Goal: Task Accomplishment & Management: Manage account settings

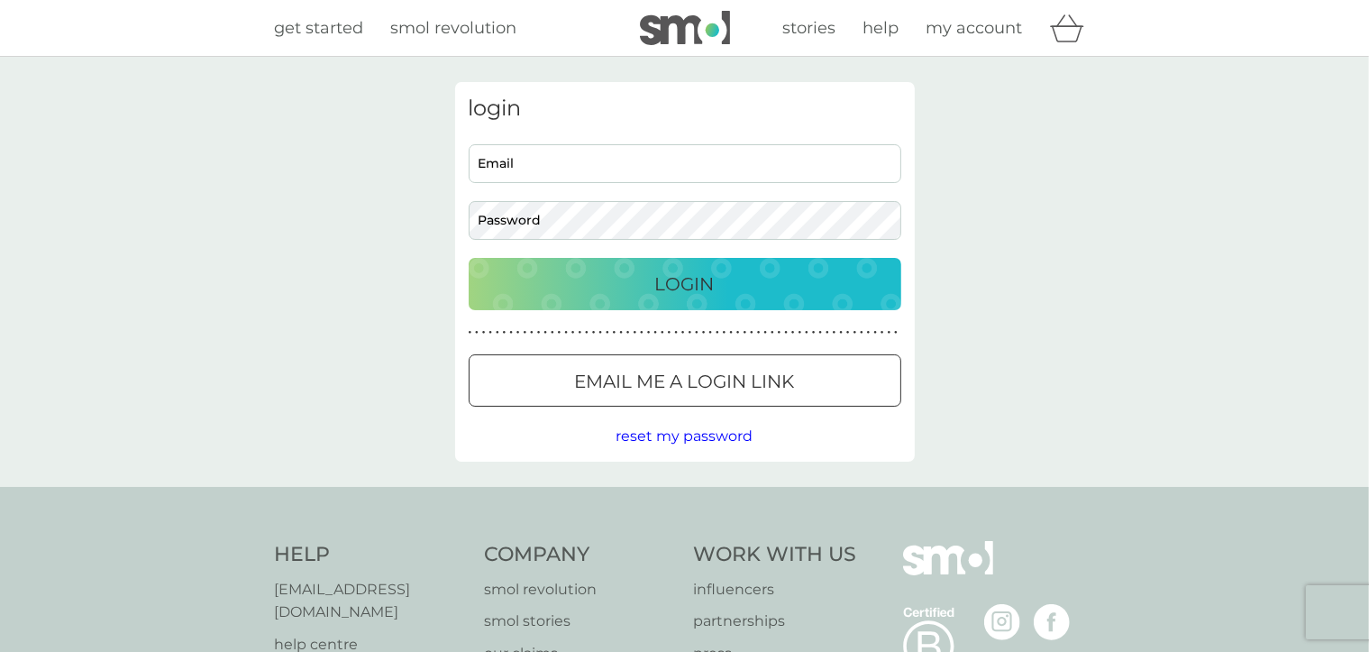
type input "[EMAIL_ADDRESS][DOMAIN_NAME]"
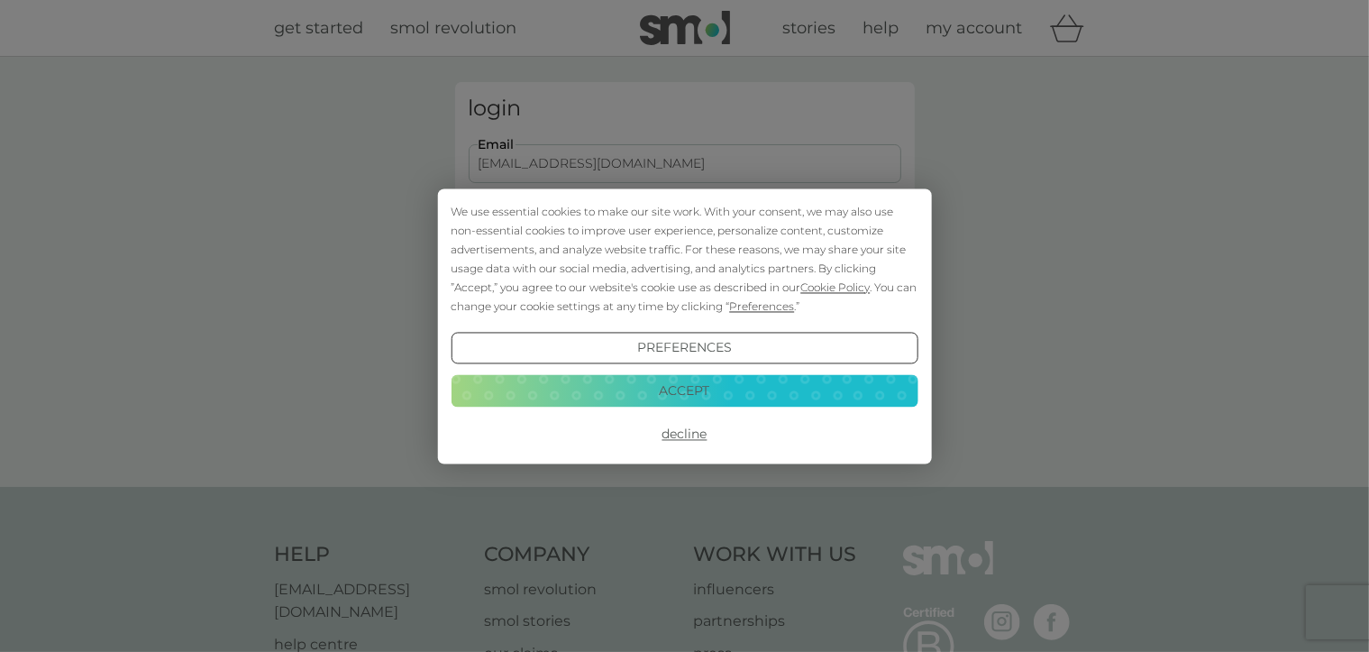
click at [682, 390] on button "Accept" at bounding box center [684, 391] width 467 height 32
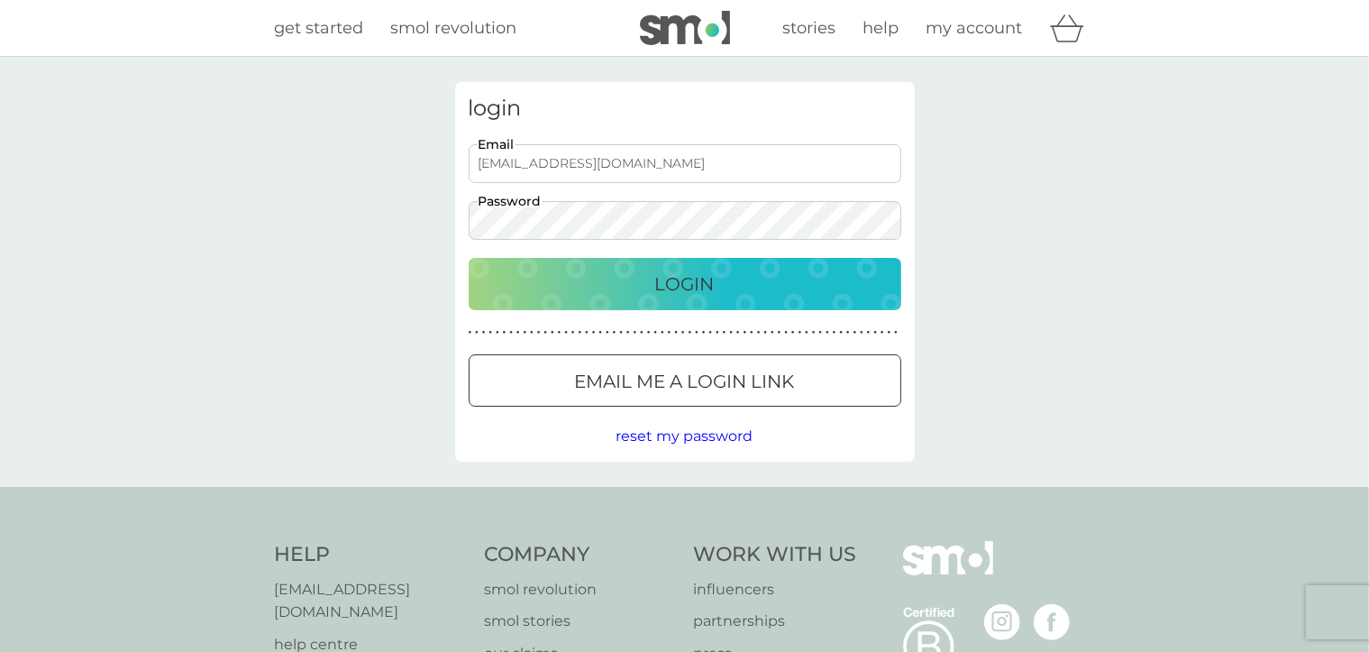
click at [671, 286] on p "Login" at bounding box center [684, 284] width 59 height 29
click at [995, 26] on span "my account" at bounding box center [975, 28] width 96 height 20
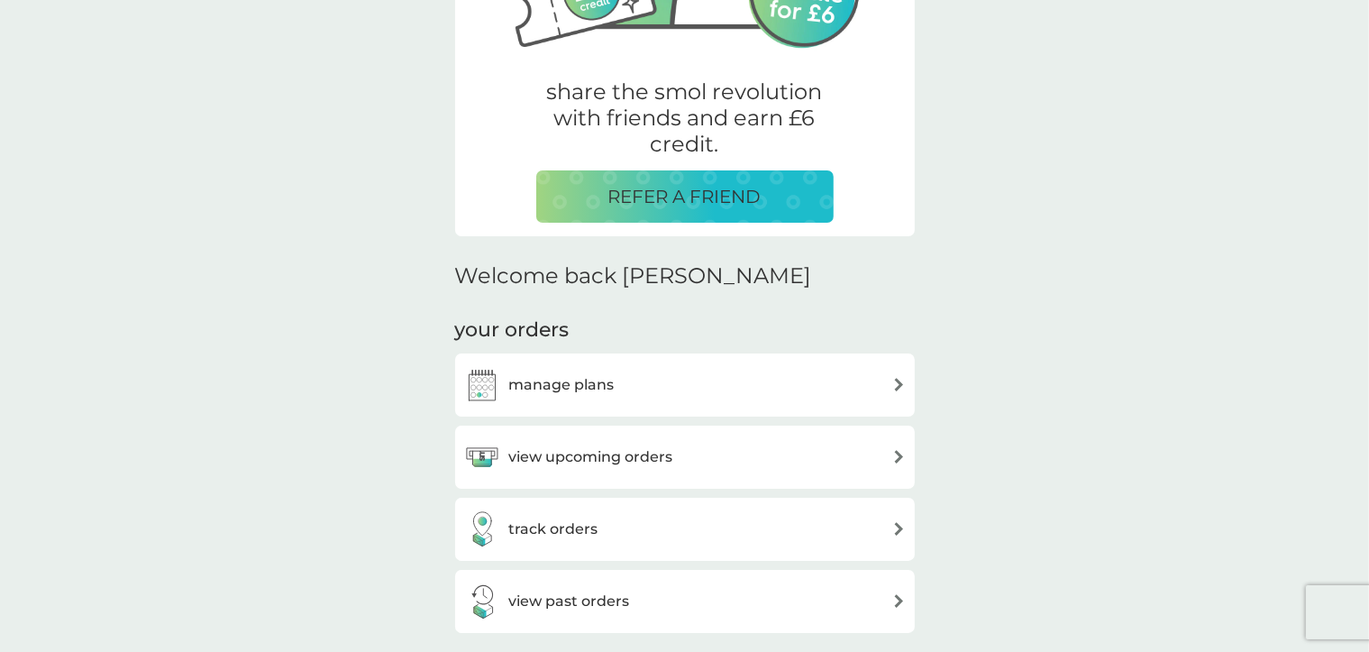
scroll to position [390, 0]
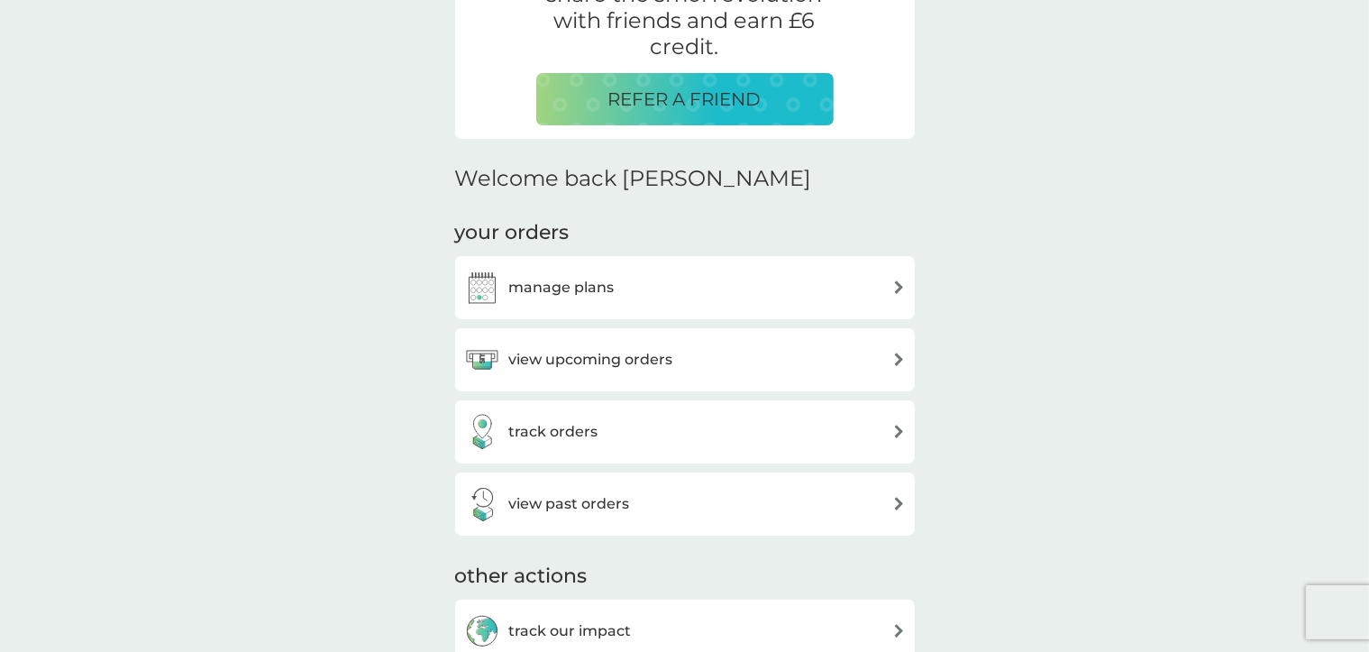
click at [629, 356] on h3 "view upcoming orders" at bounding box center [591, 359] width 164 height 23
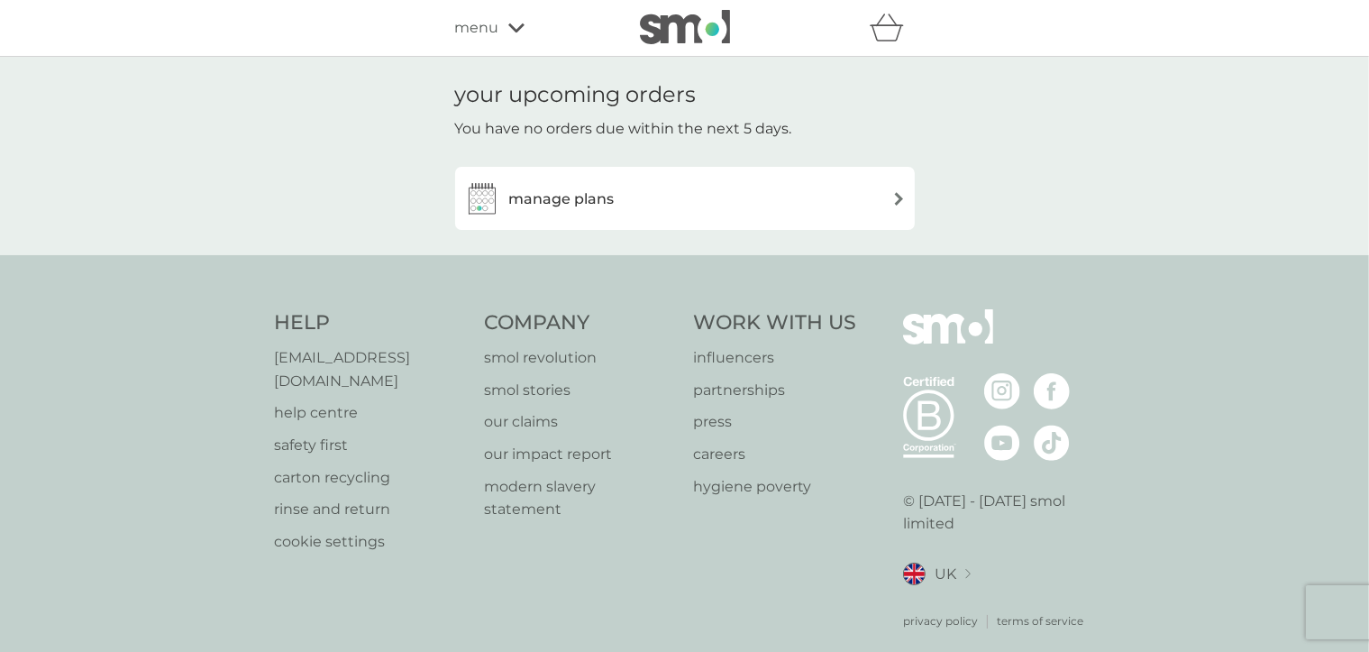
click at [892, 193] on img at bounding box center [899, 199] width 14 height 14
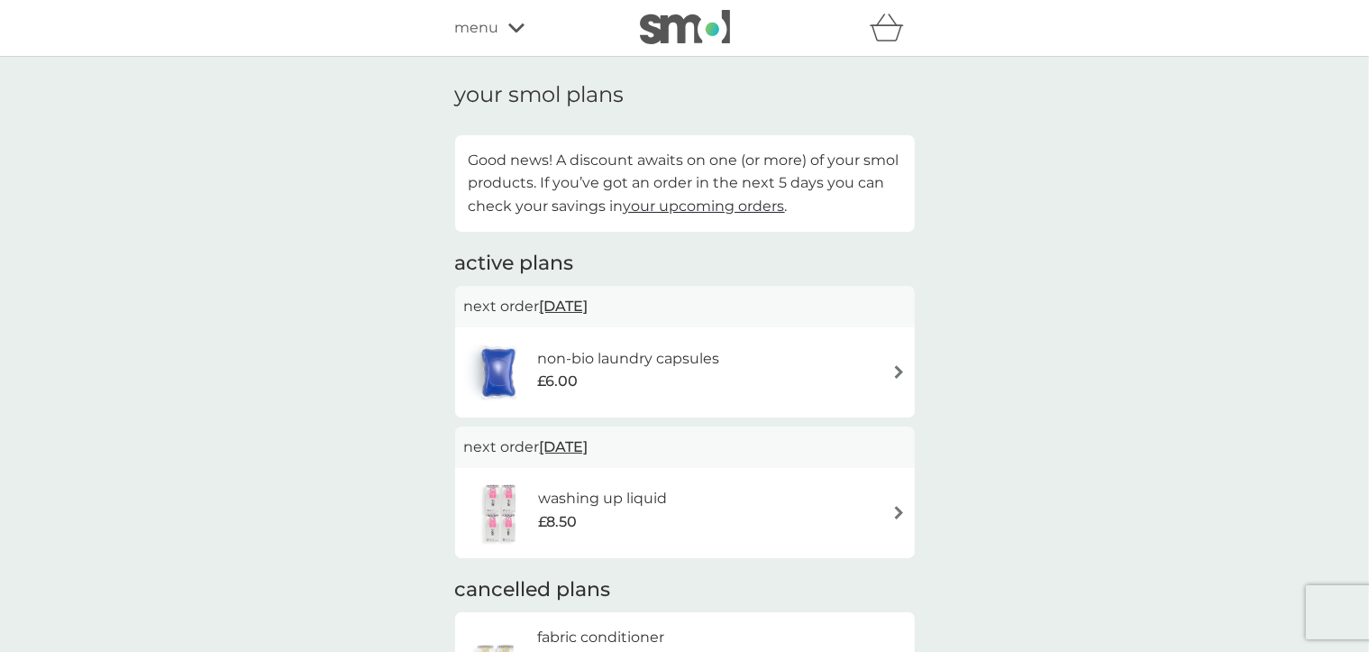
click at [499, 28] on div "menu" at bounding box center [531, 27] width 153 height 23
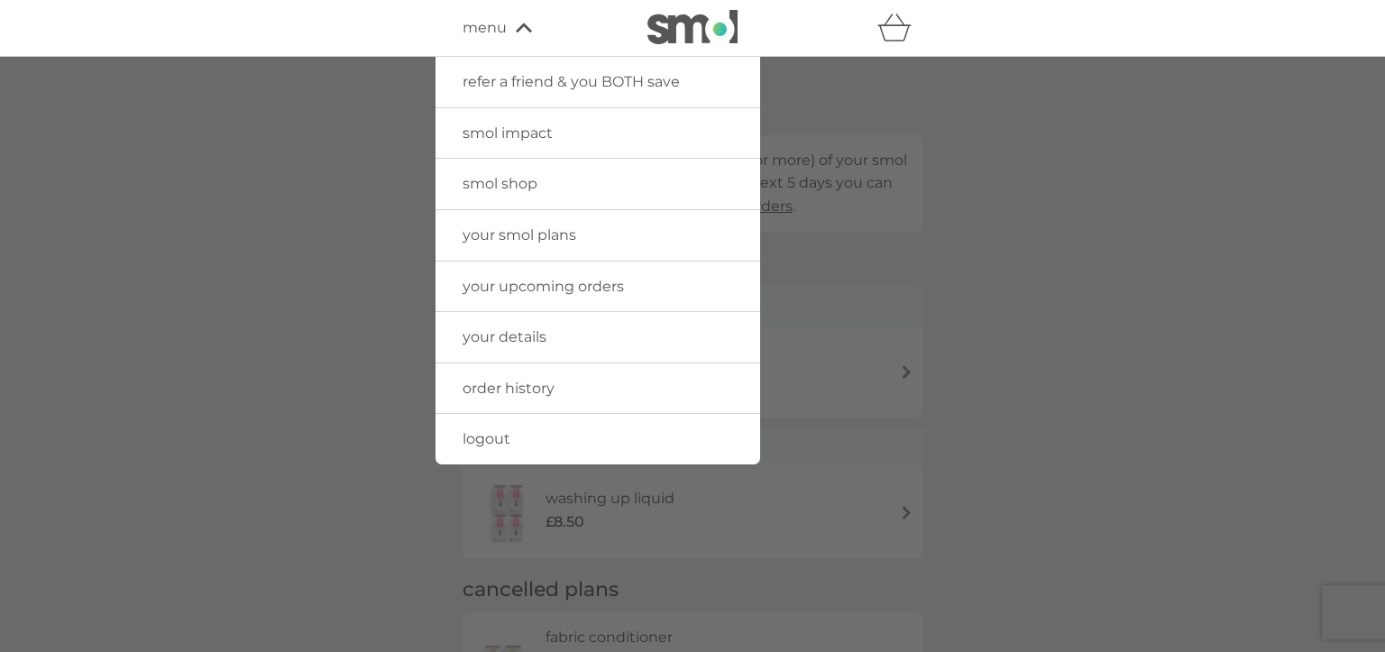
click at [501, 182] on span "smol shop" at bounding box center [499, 183] width 75 height 17
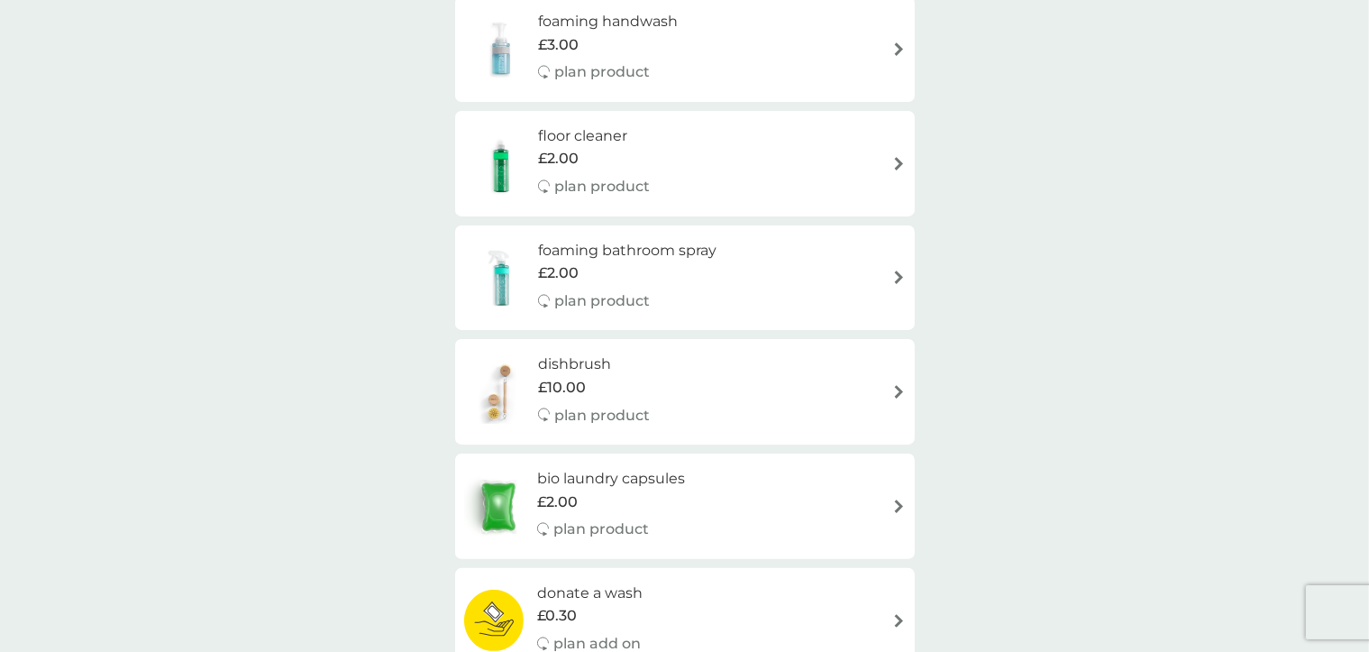
scroll to position [97, 0]
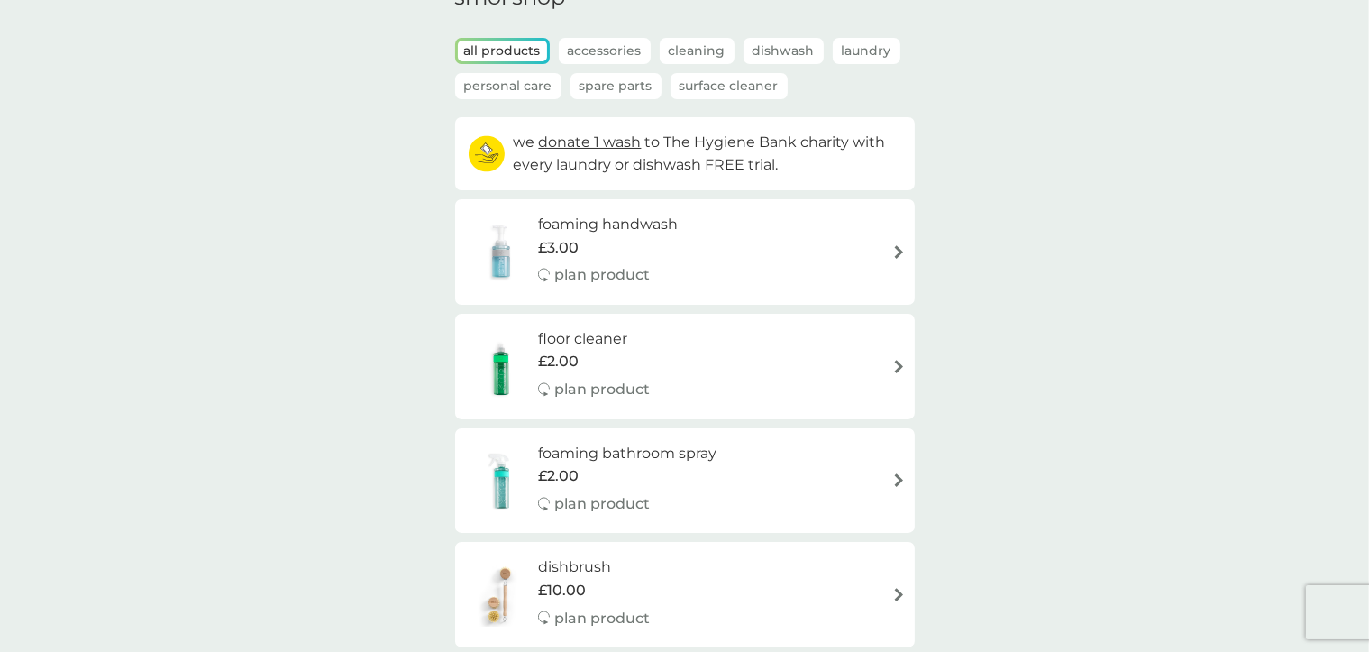
click at [900, 363] on img at bounding box center [899, 367] width 14 height 14
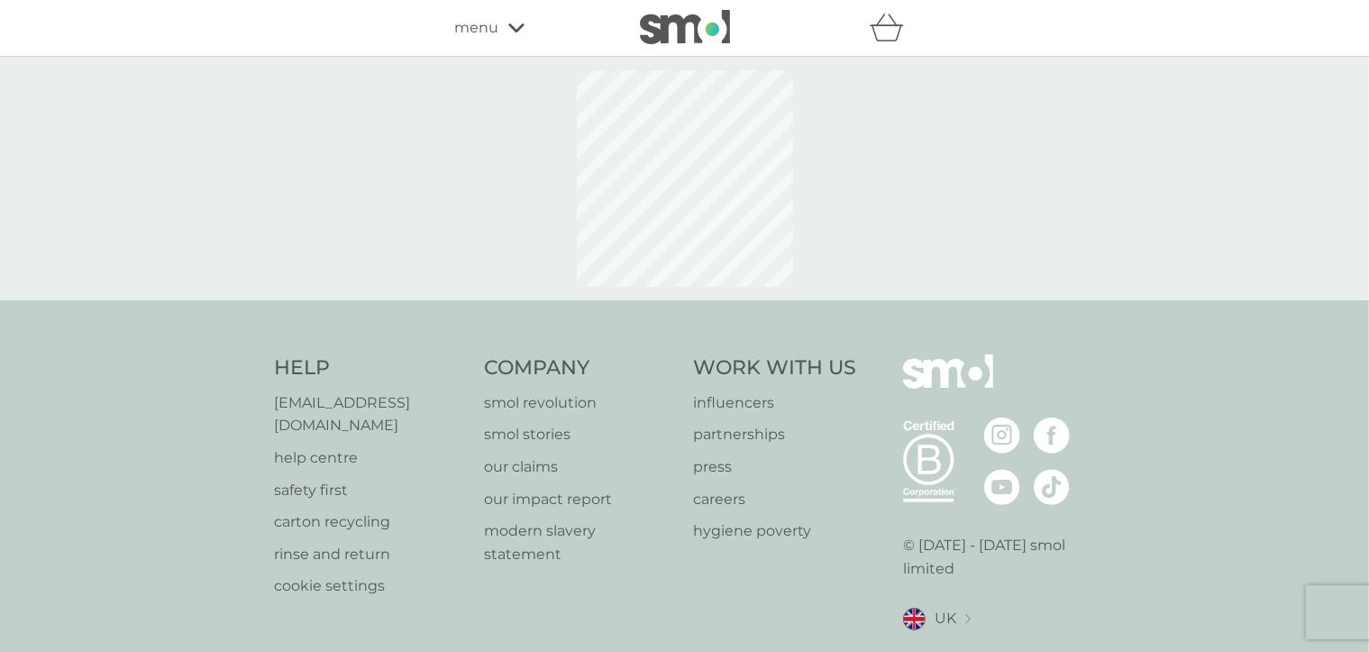
select select "84"
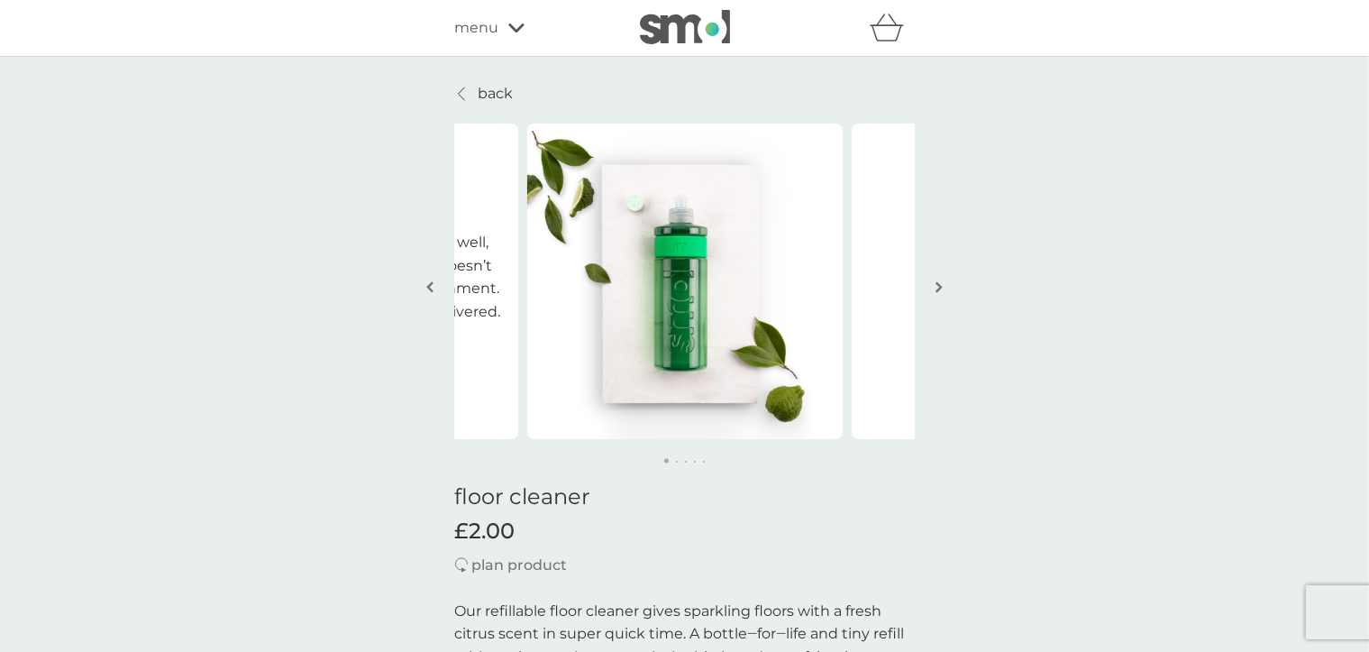
click at [429, 291] on img "button" at bounding box center [429, 287] width 7 height 14
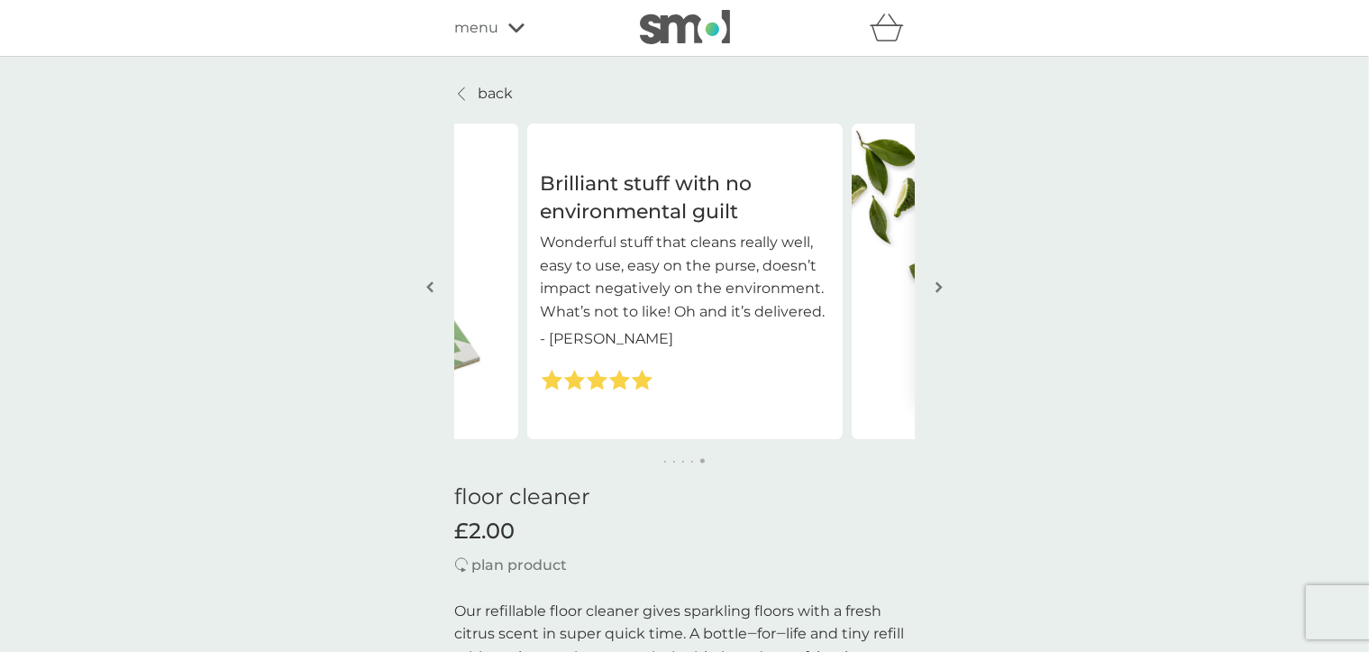
click at [941, 285] on img "button" at bounding box center [939, 287] width 7 height 14
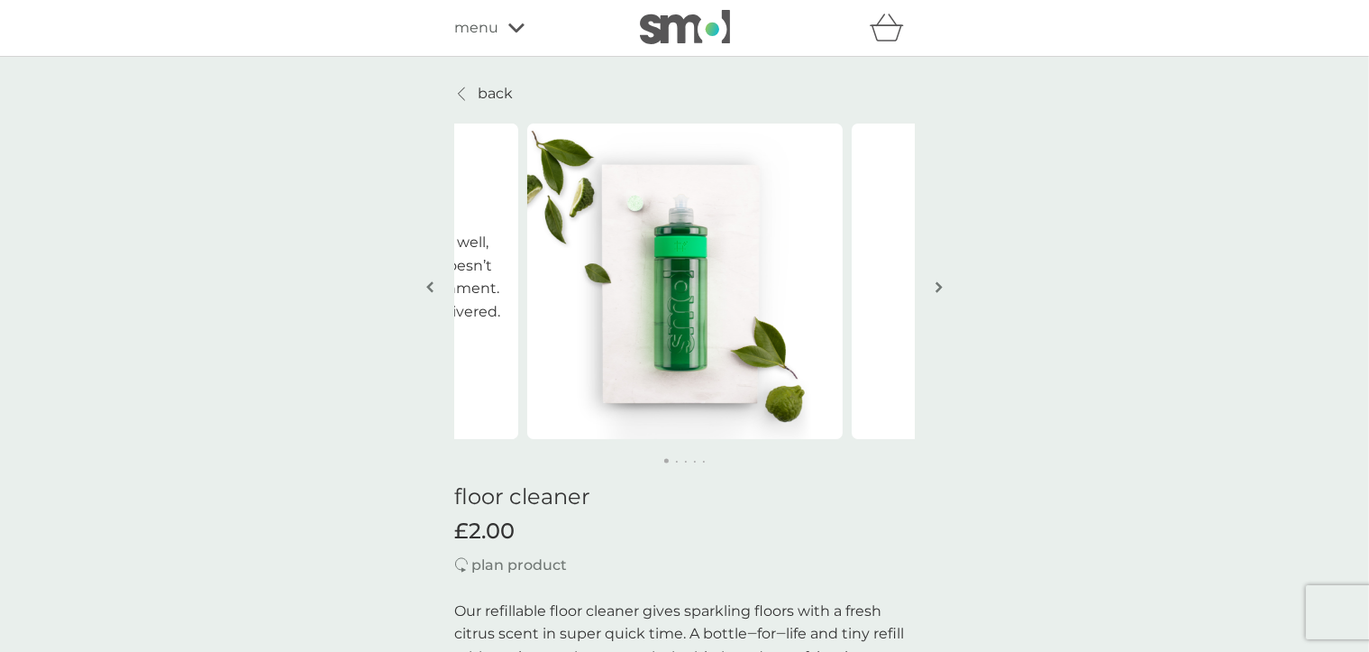
click at [941, 285] on img "button" at bounding box center [939, 287] width 7 height 14
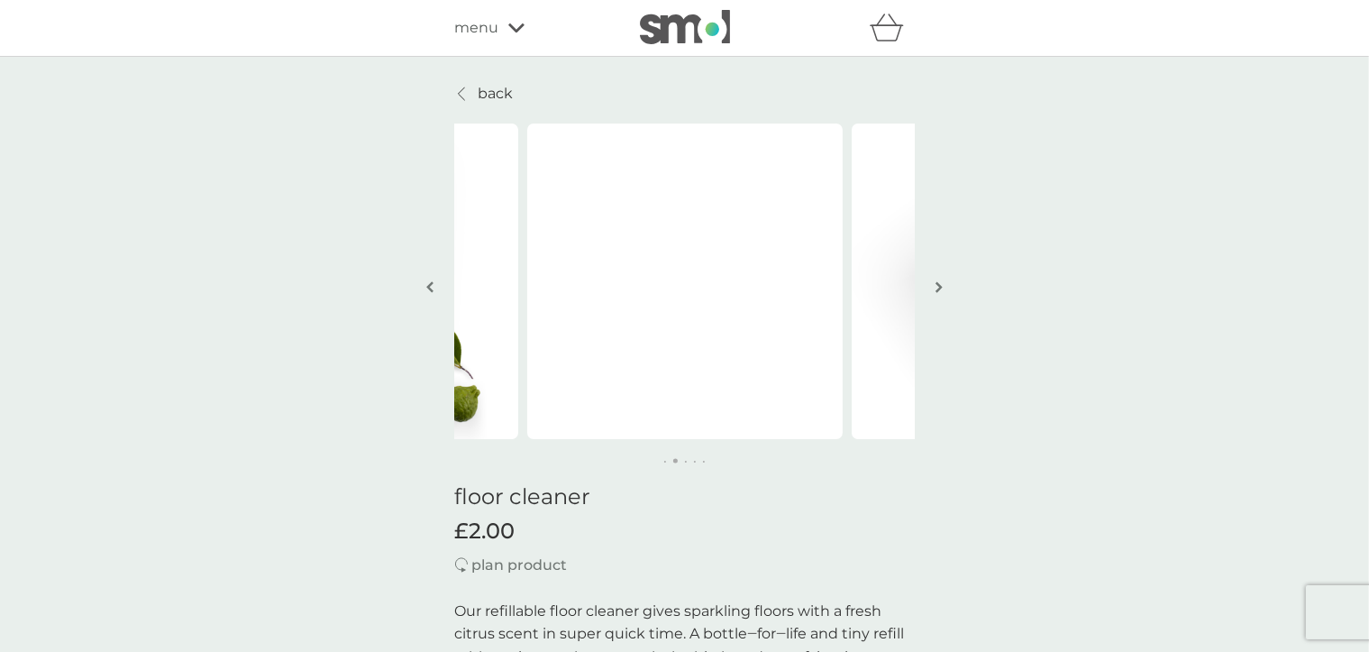
click at [941, 285] on img "button" at bounding box center [939, 287] width 7 height 14
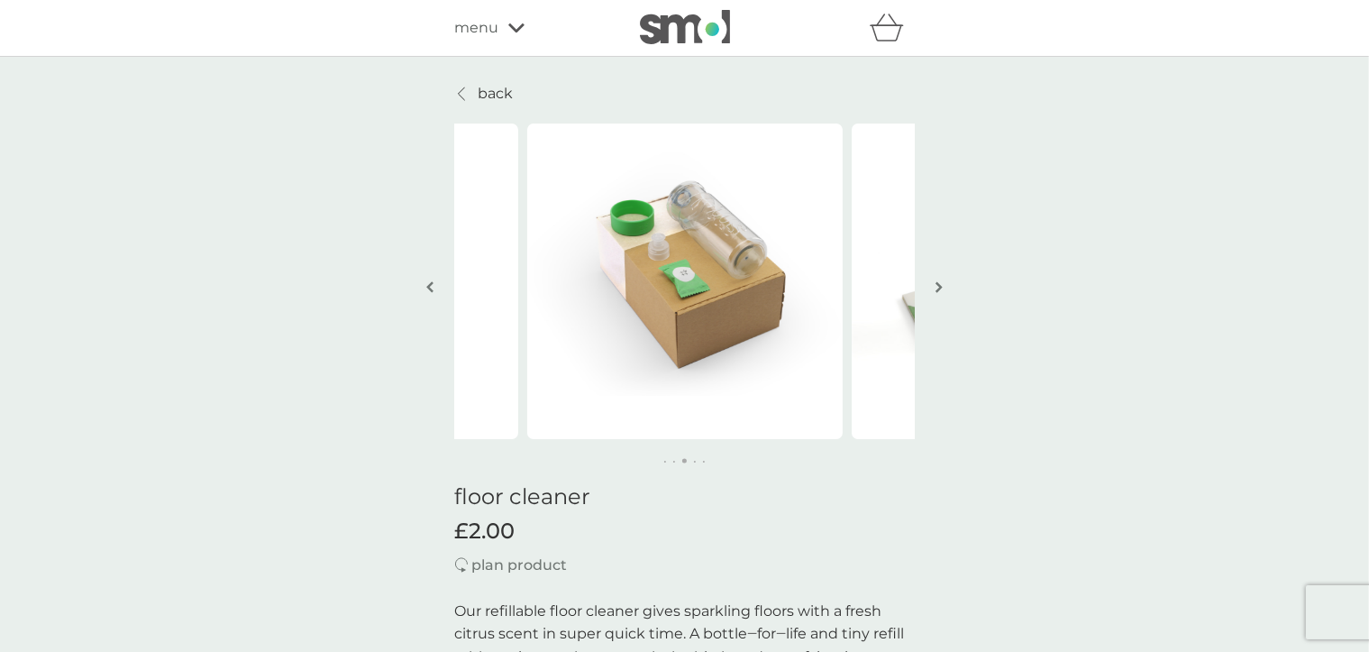
click at [941, 285] on img "button" at bounding box center [939, 287] width 7 height 14
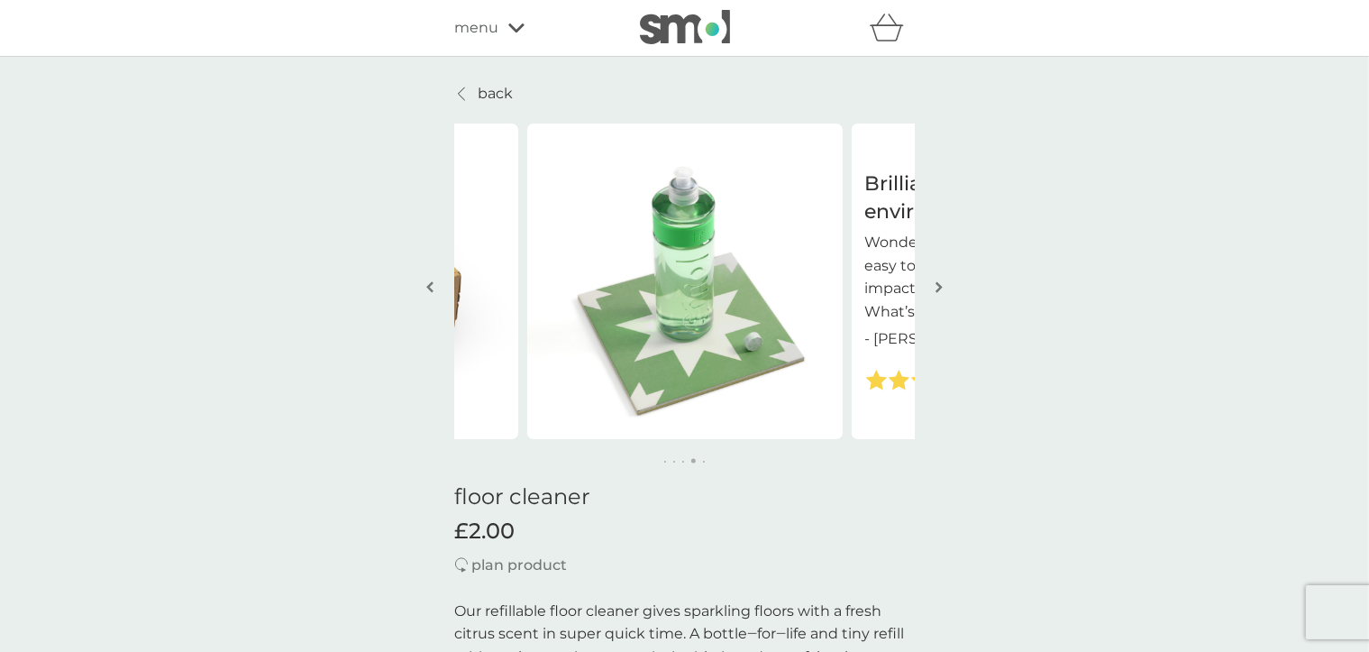
click at [941, 285] on img "button" at bounding box center [939, 287] width 7 height 14
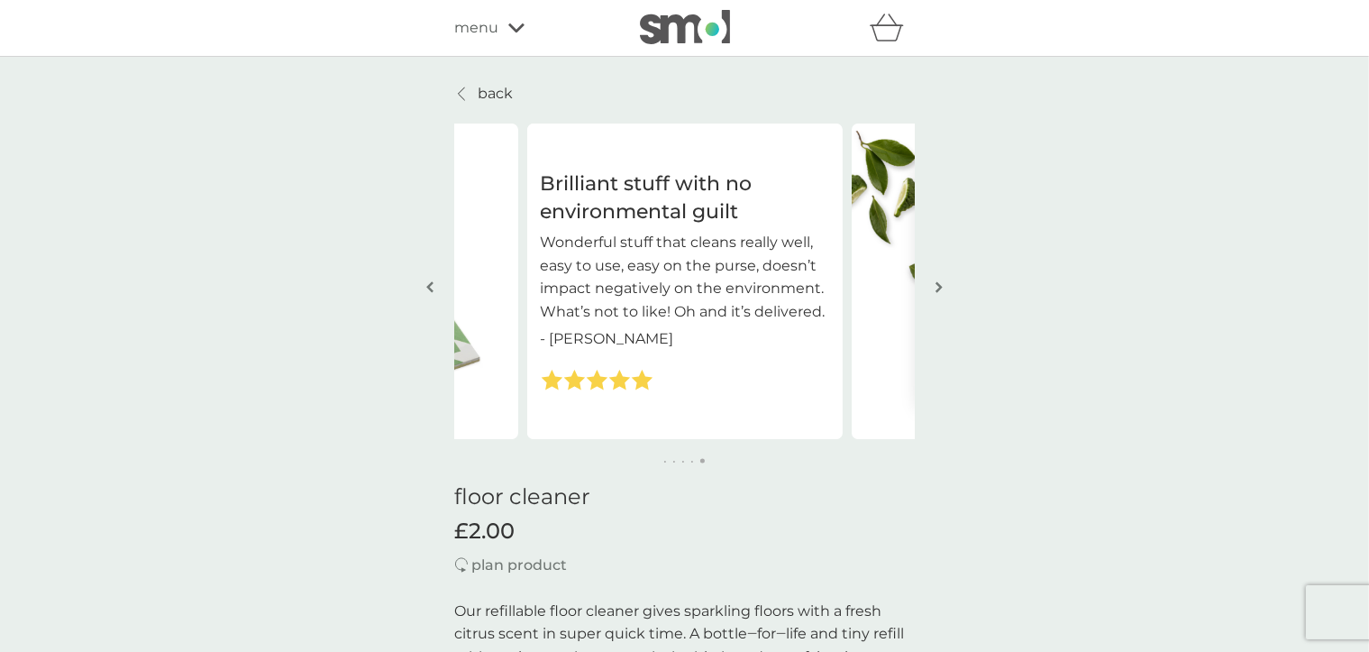
click at [941, 285] on img "button" at bounding box center [939, 287] width 7 height 14
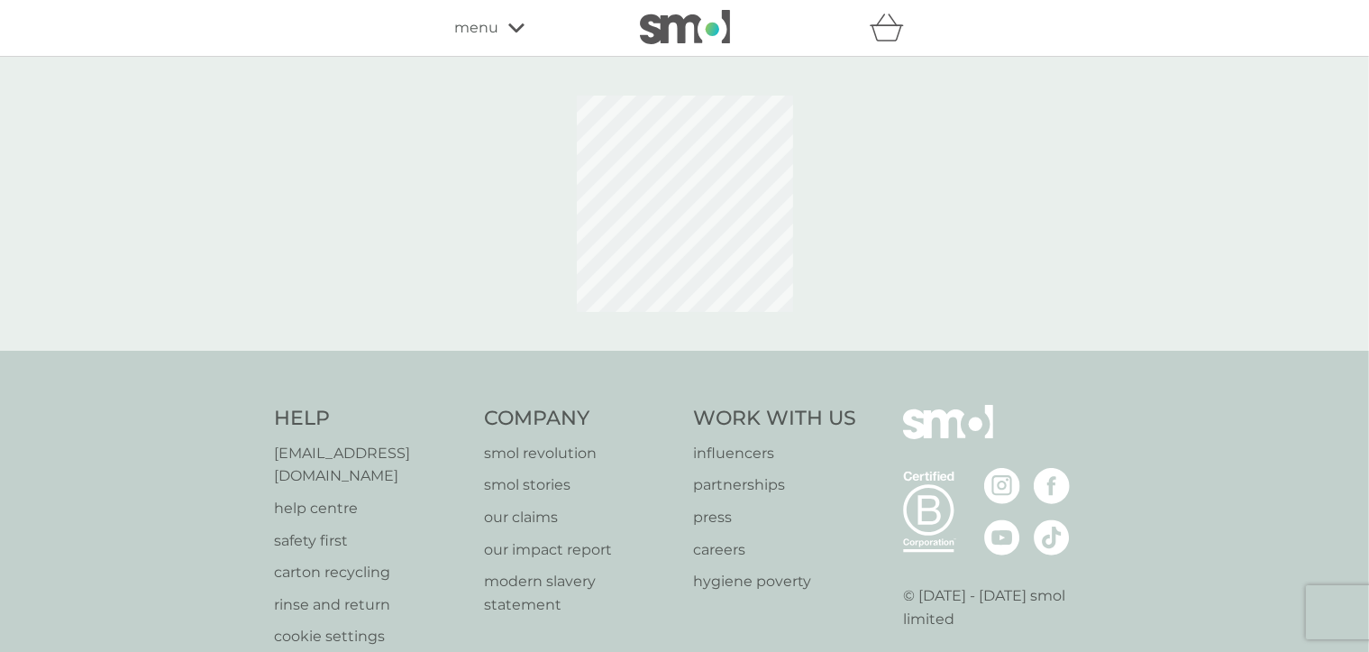
scroll to position [97, 0]
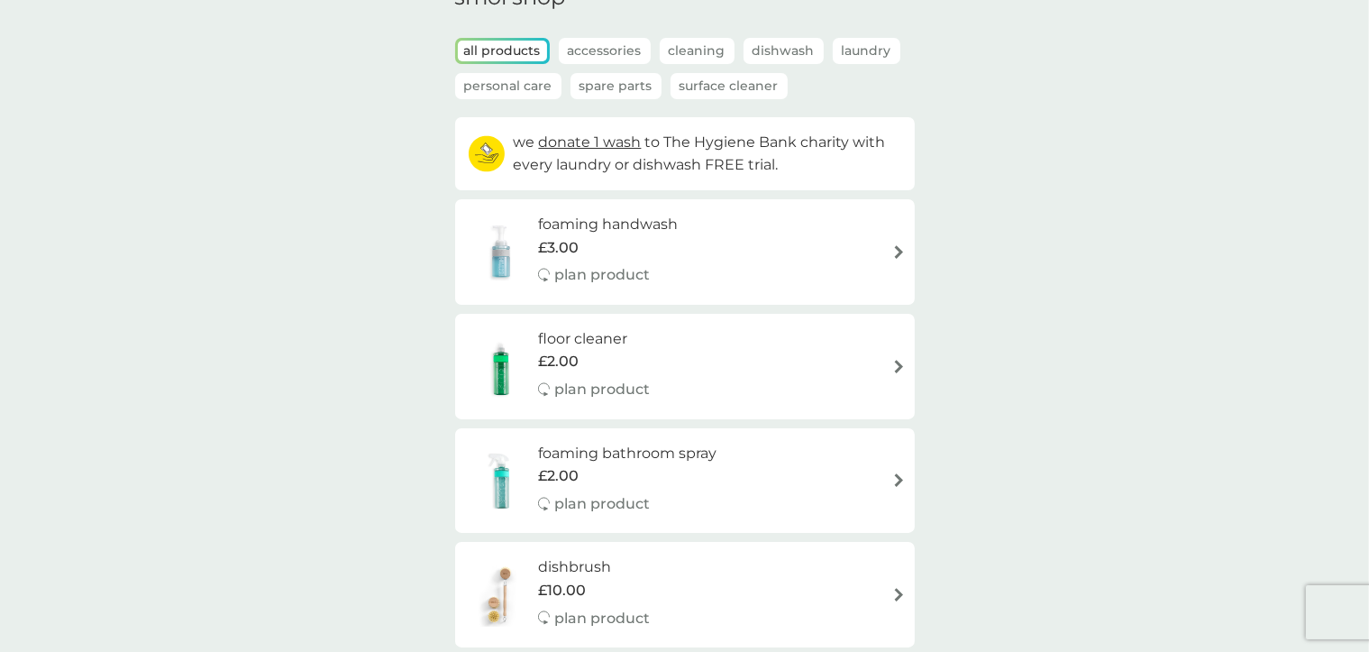
click at [896, 251] on img at bounding box center [899, 252] width 14 height 14
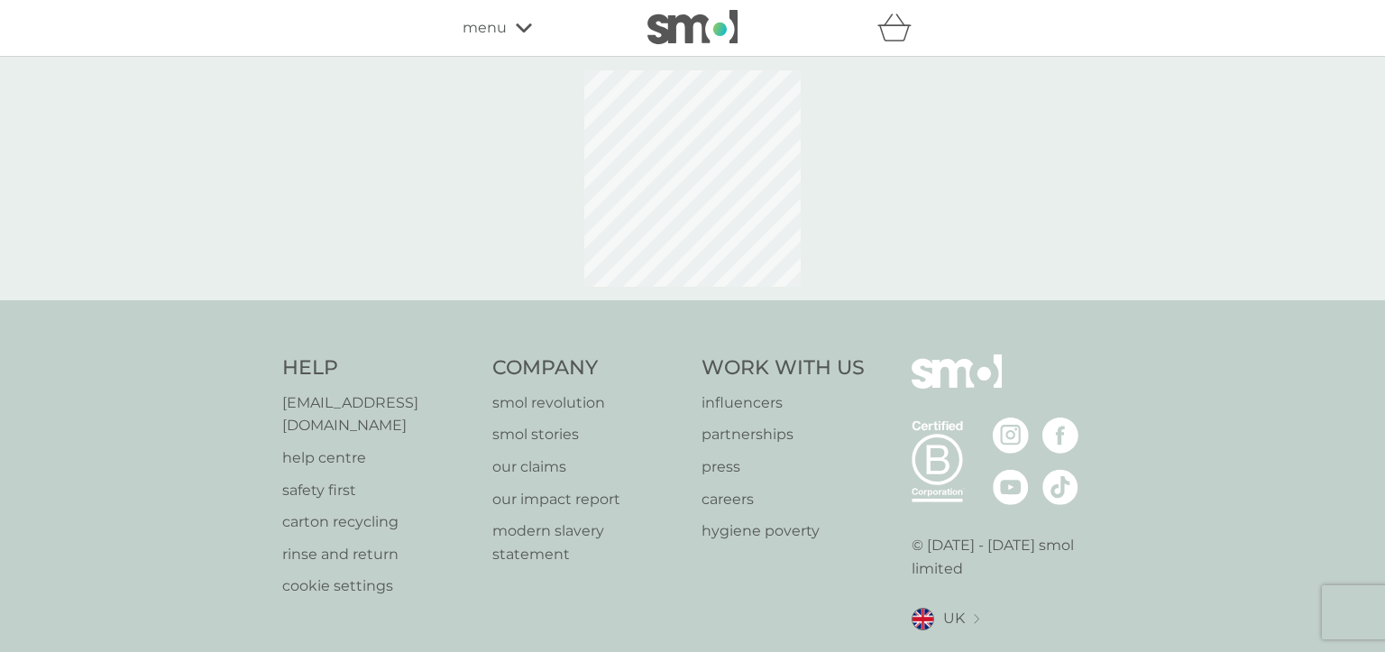
select select "119"
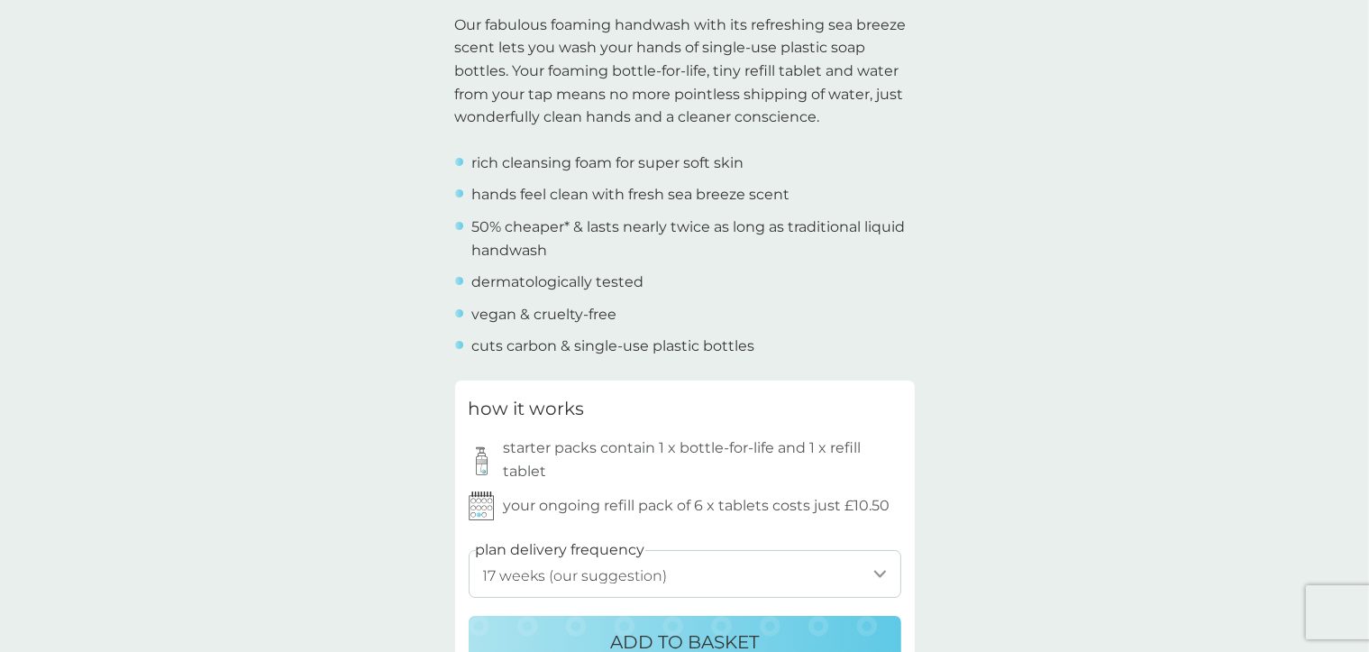
scroll to position [195, 0]
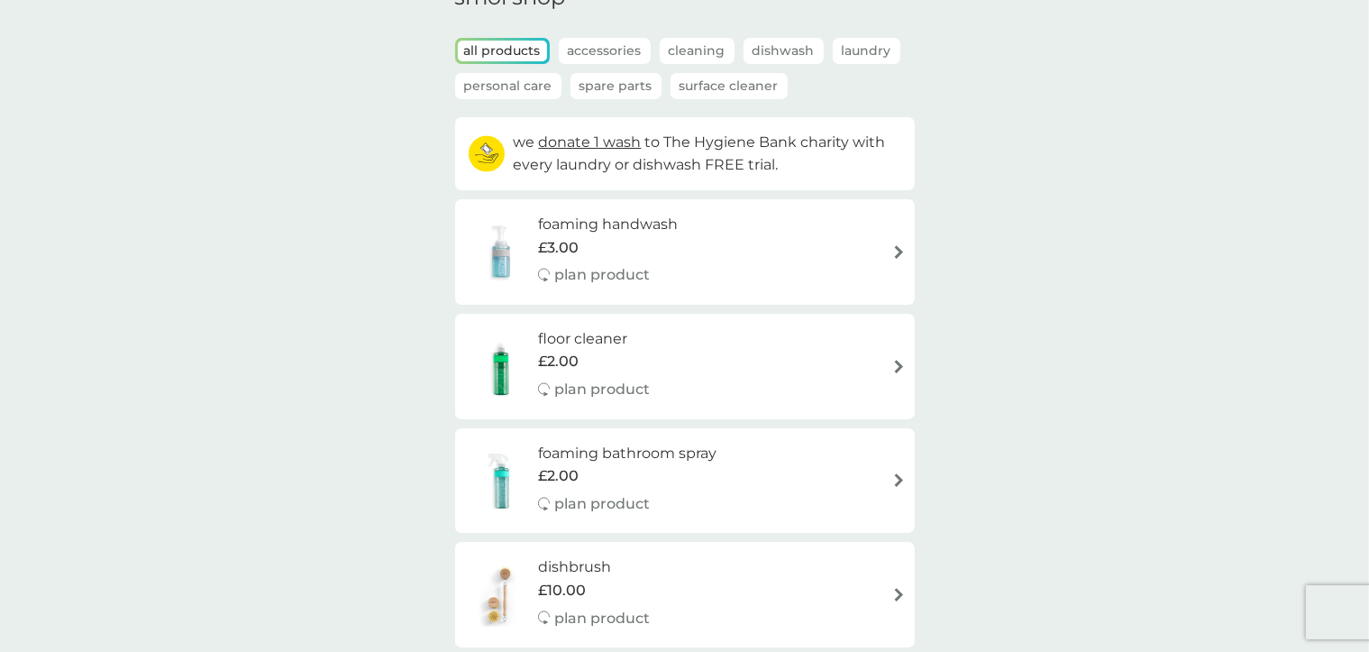
scroll to position [195, 0]
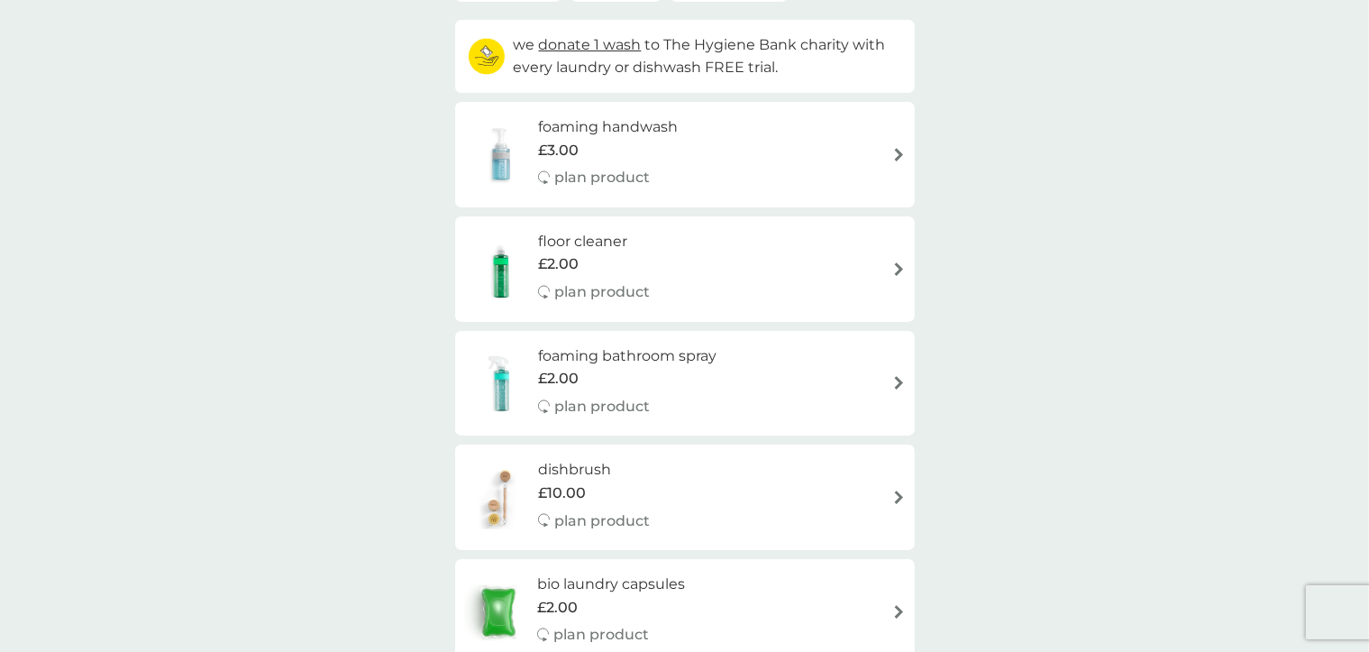
click at [898, 382] on img at bounding box center [899, 383] width 14 height 14
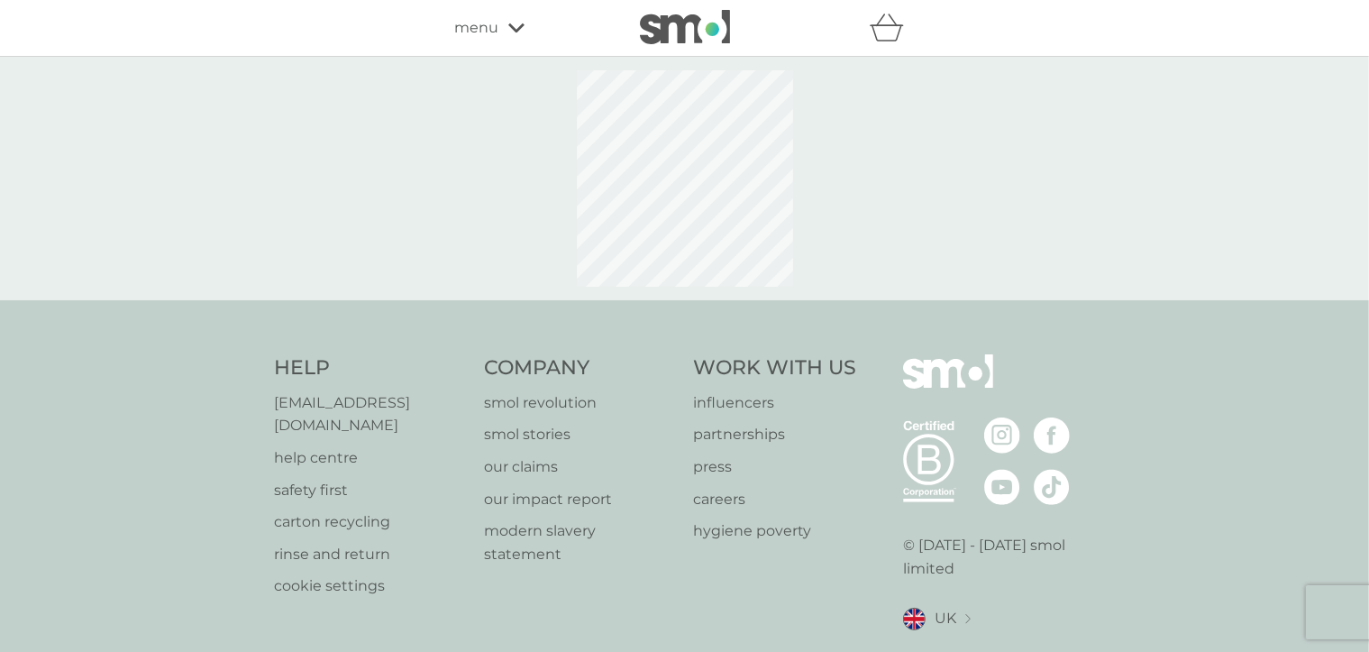
select select "182"
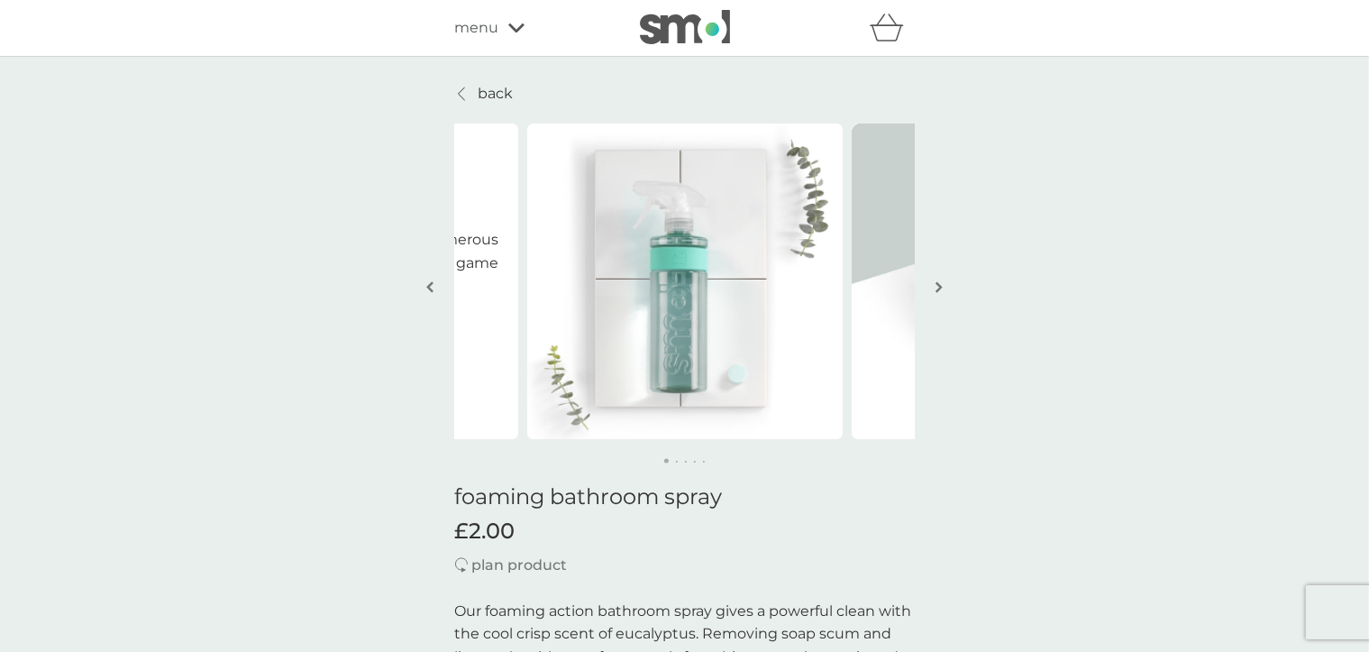
click at [511, 31] on icon at bounding box center [516, 28] width 16 height 11
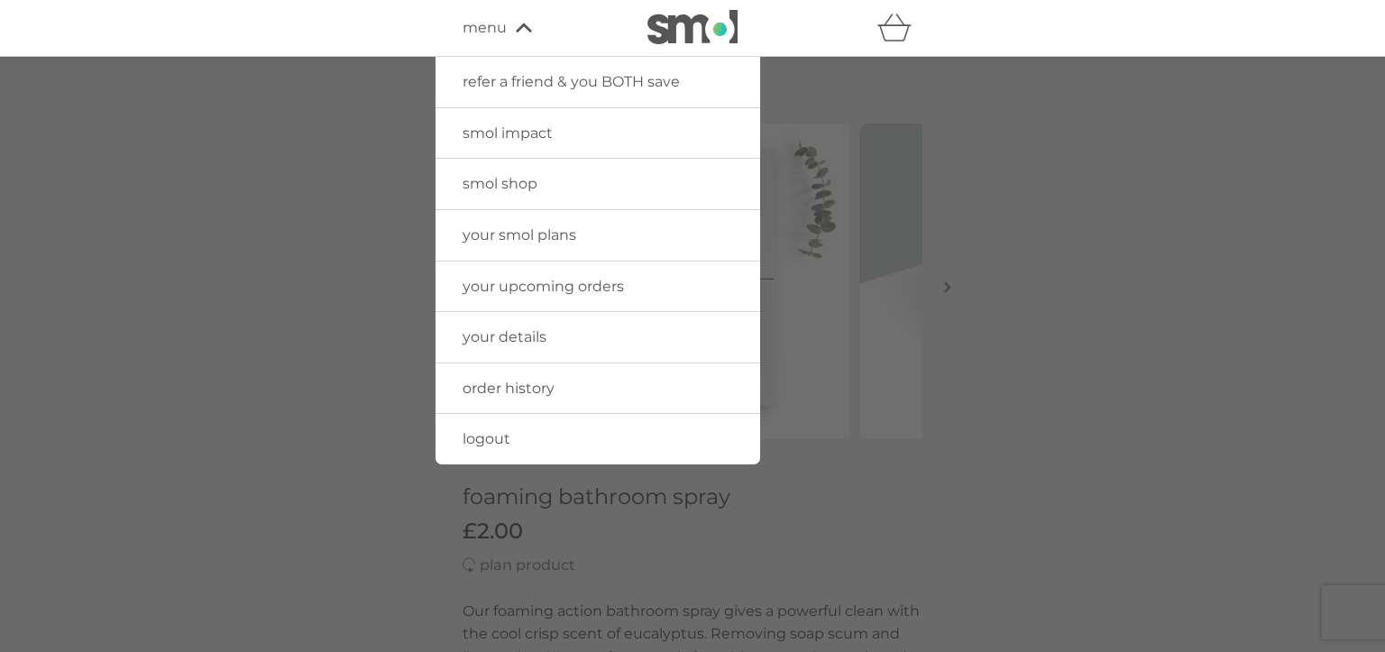
click at [498, 388] on span "order history" at bounding box center [508, 387] width 92 height 17
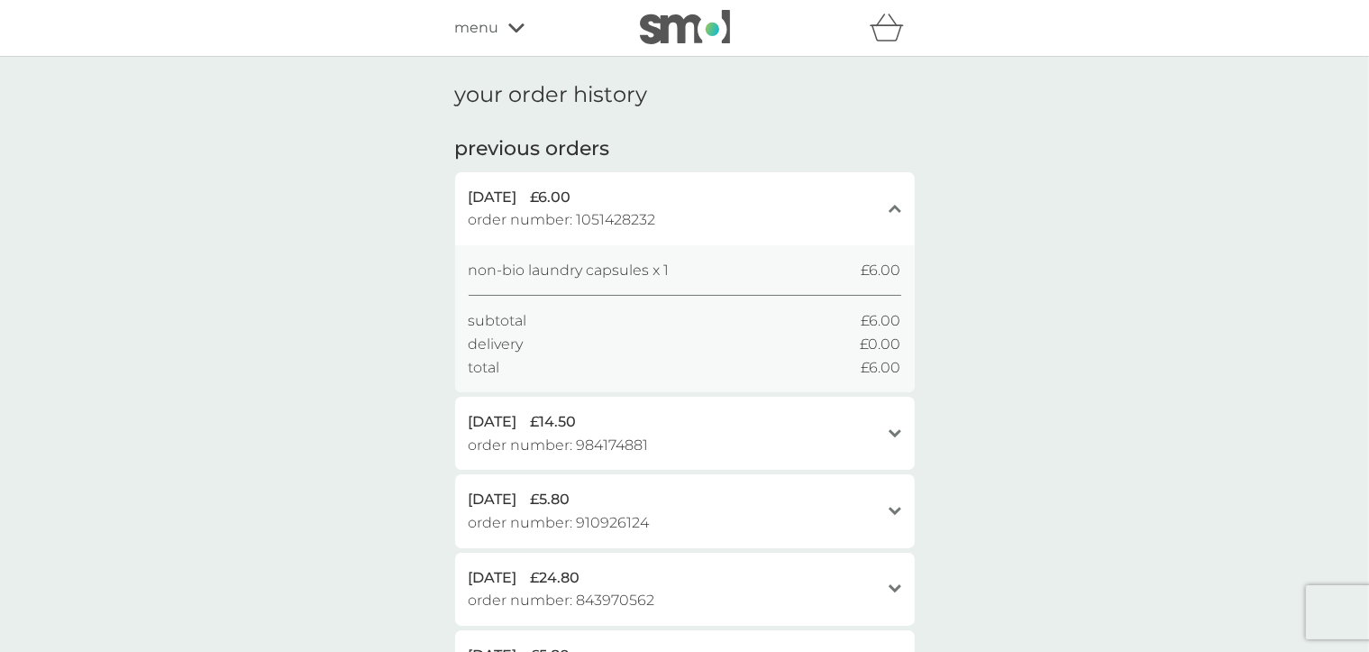
click at [894, 429] on icon "open" at bounding box center [895, 433] width 13 height 9
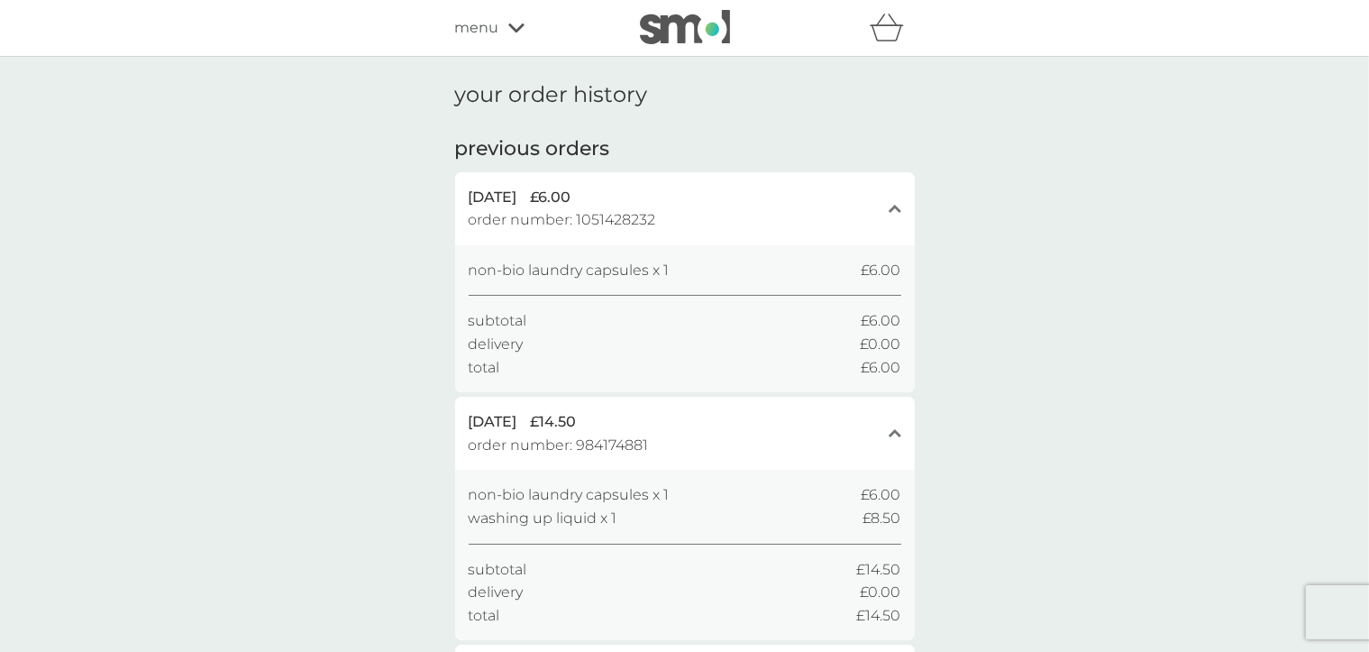
scroll to position [293, 0]
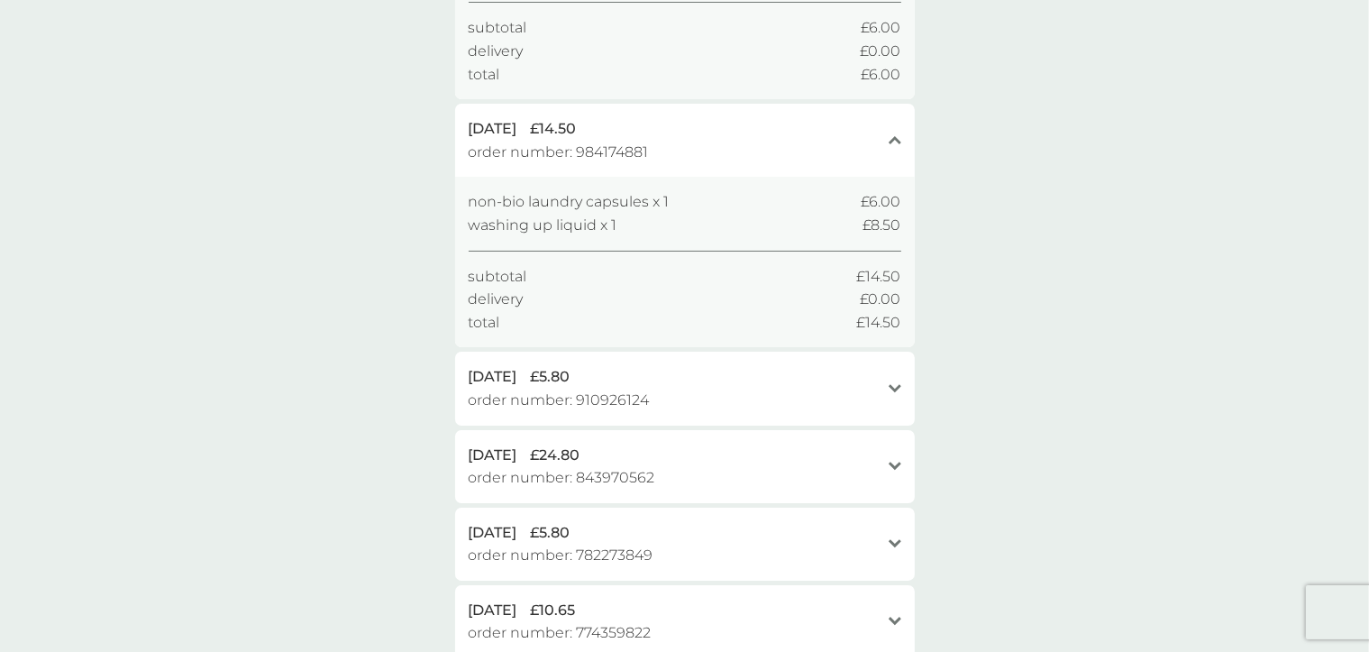
click at [897, 462] on icon "open" at bounding box center [895, 466] width 13 height 9
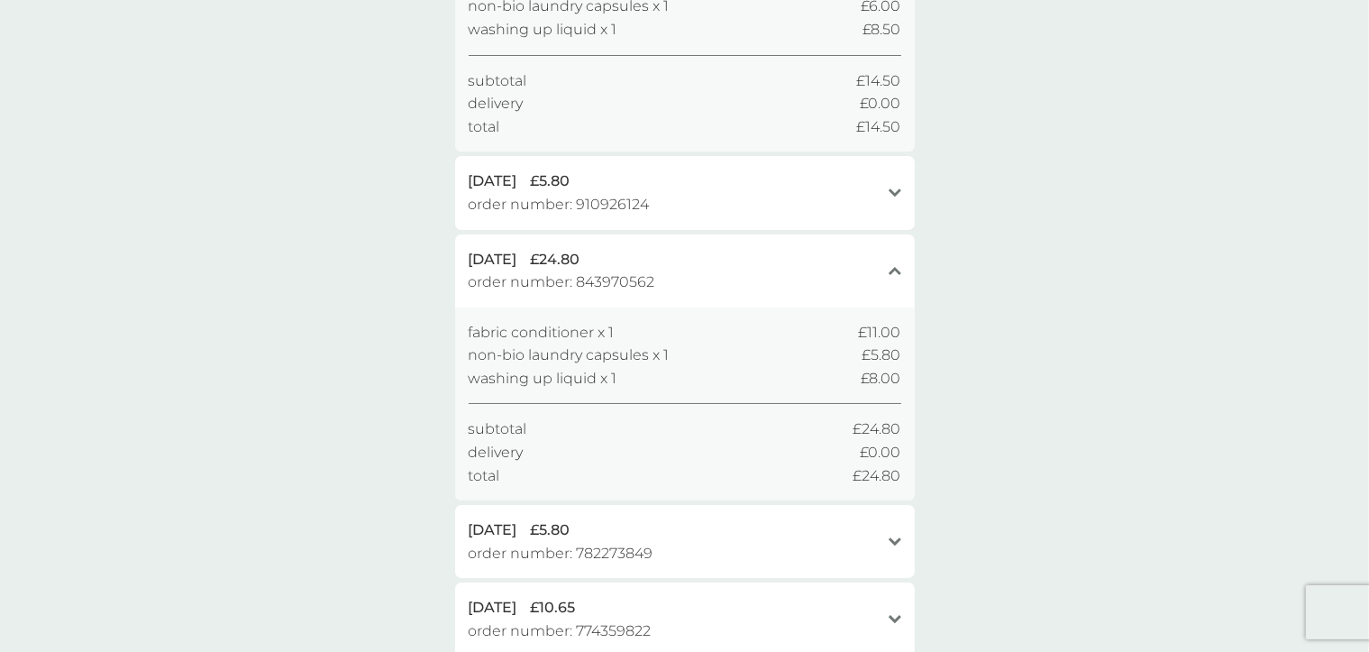
scroll to position [586, 0]
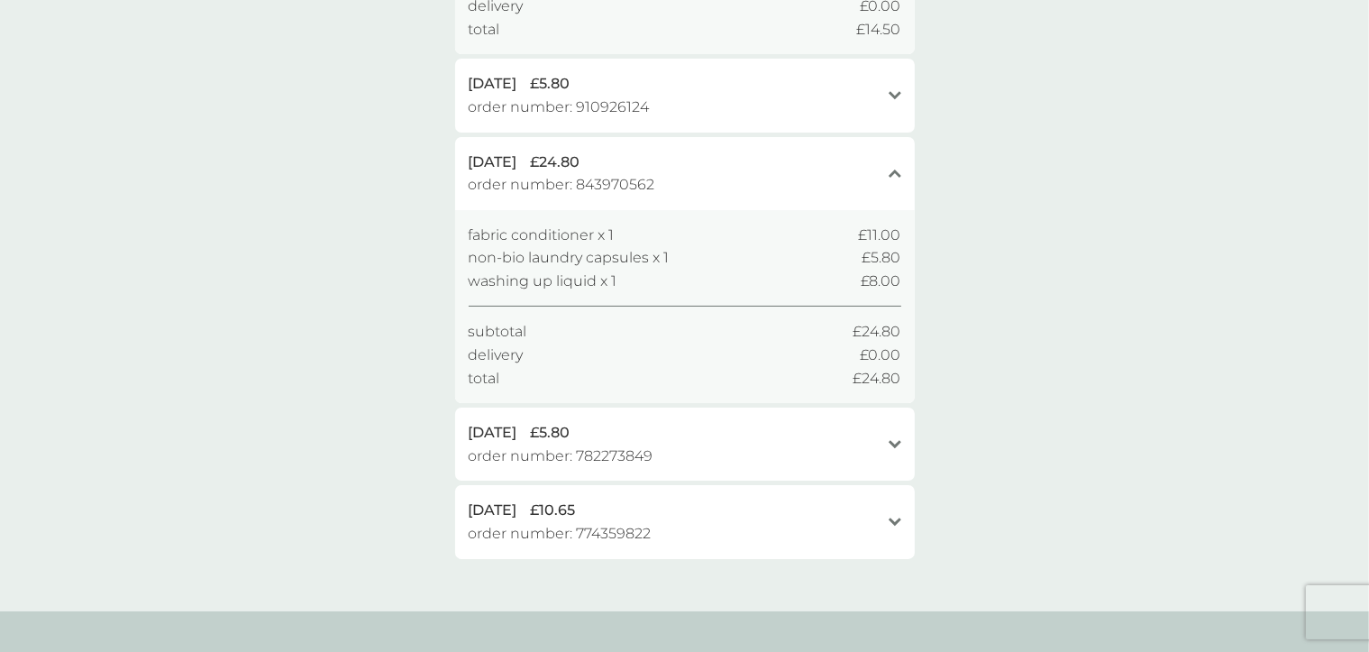
click at [894, 518] on icon "open" at bounding box center [895, 521] width 13 height 9
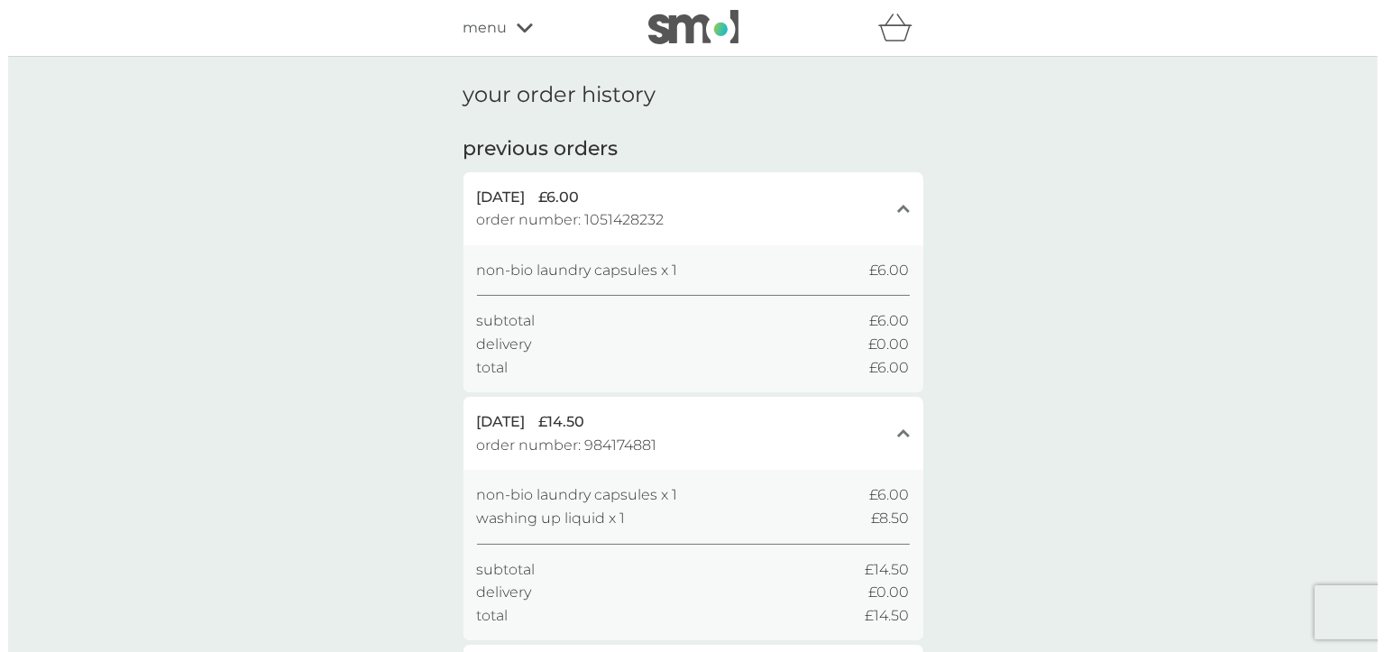
scroll to position [0, 0]
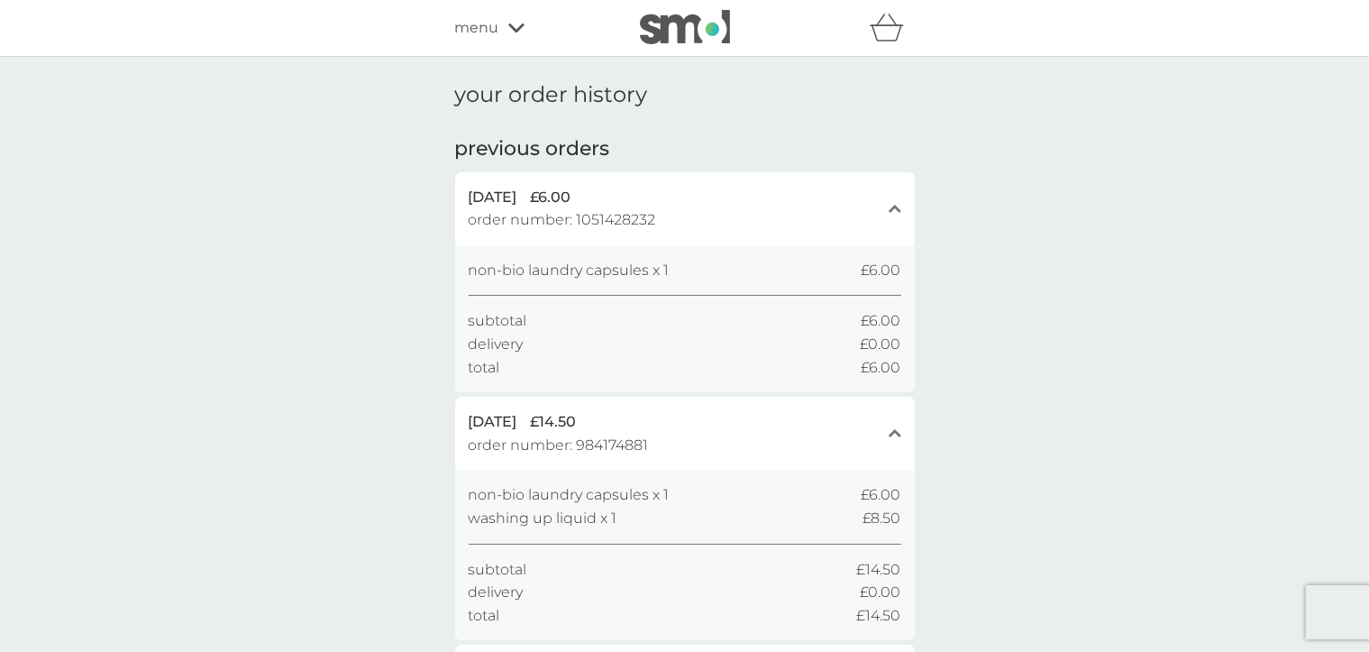
click at [479, 28] on span "menu" at bounding box center [477, 27] width 44 height 23
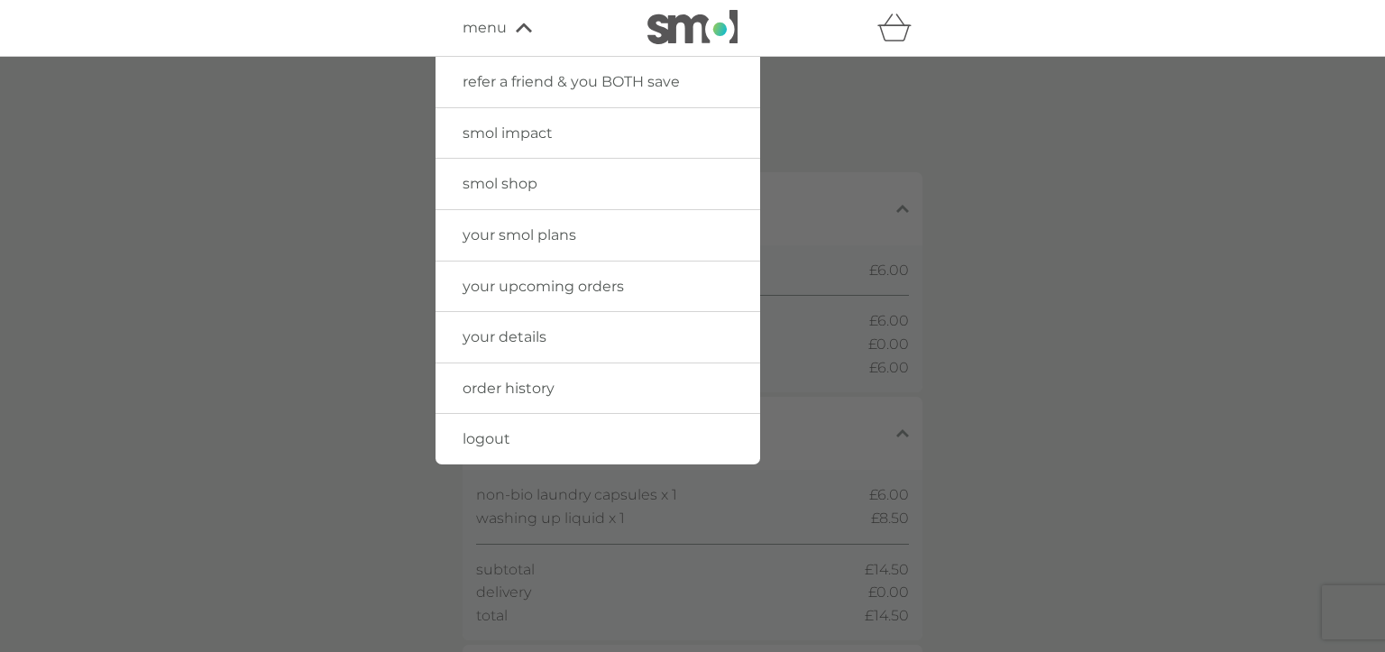
click at [483, 438] on span "logout" at bounding box center [486, 438] width 48 height 17
